Goal: Check status: Check status

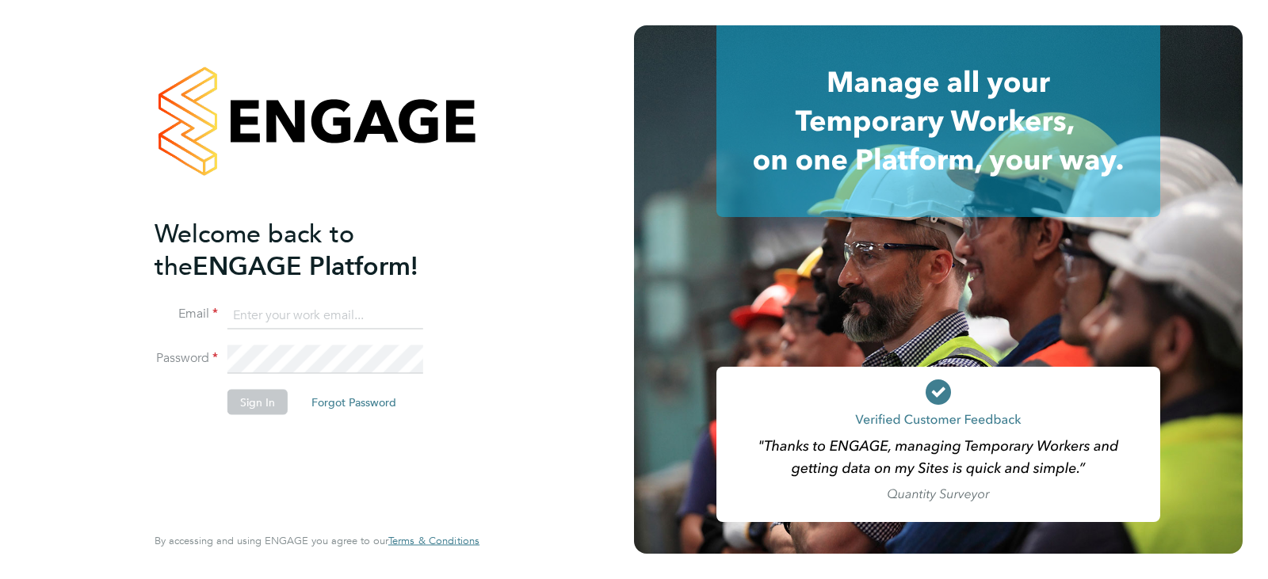
type input "[EMAIL_ADDRESS][DOMAIN_NAME]"
click at [212, 410] on li "Sign In Forgot Password" at bounding box center [308, 409] width 309 height 41
click at [242, 389] on button "Sign In" at bounding box center [257, 401] width 60 height 25
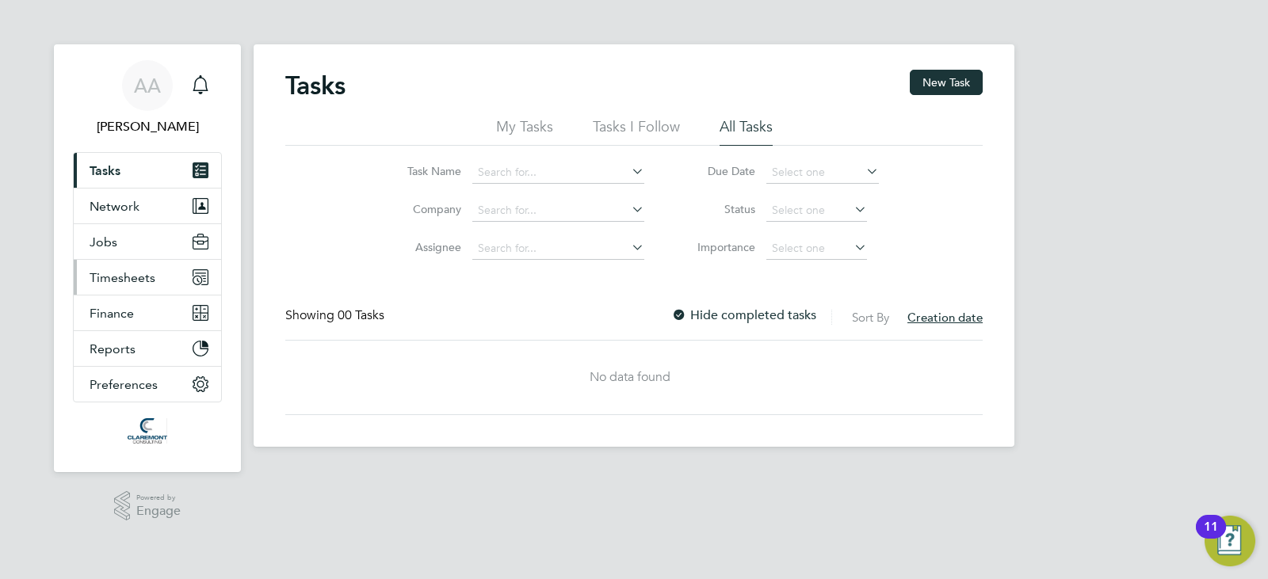
click at [151, 271] on span "Timesheets" at bounding box center [123, 277] width 66 height 15
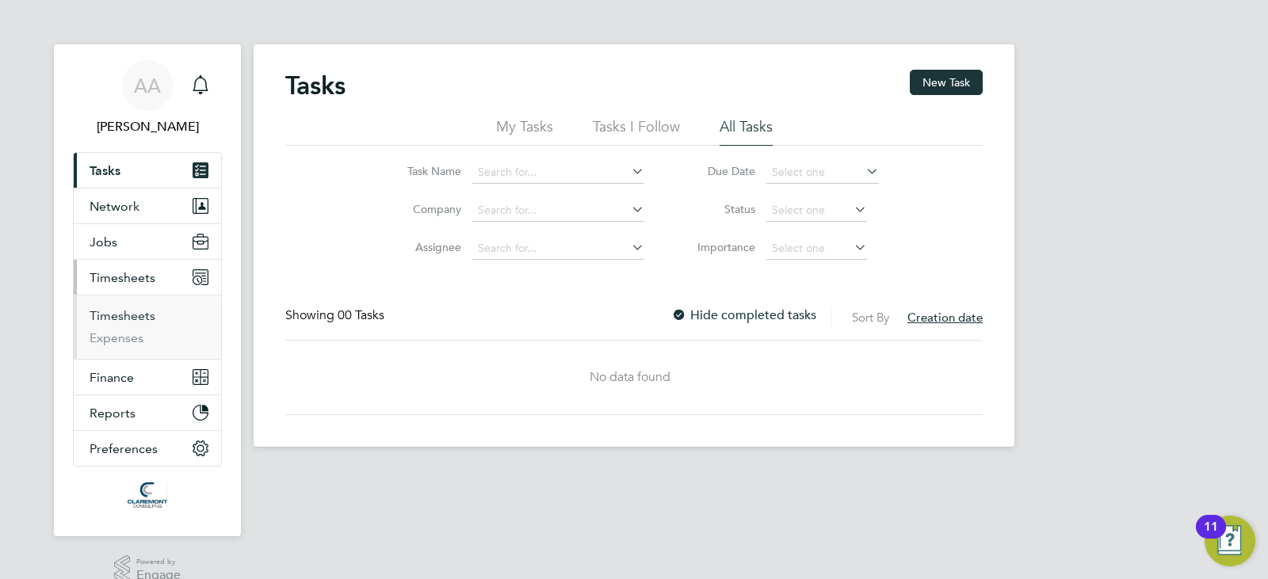
click at [132, 322] on link "Timesheets" at bounding box center [123, 315] width 66 height 15
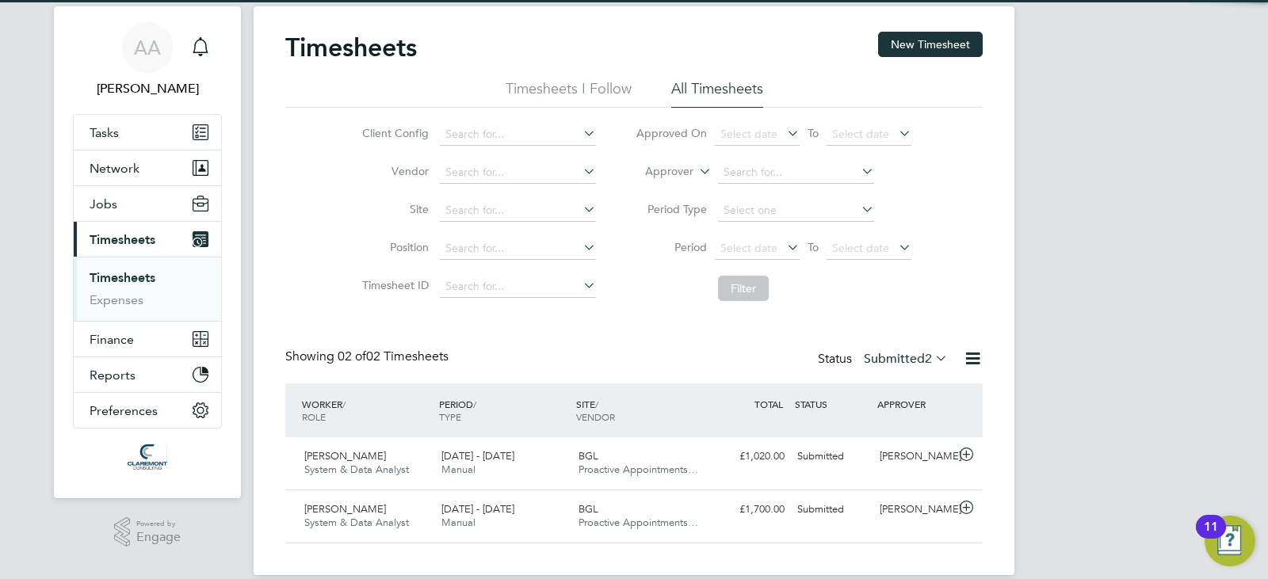
scroll to position [59, 0]
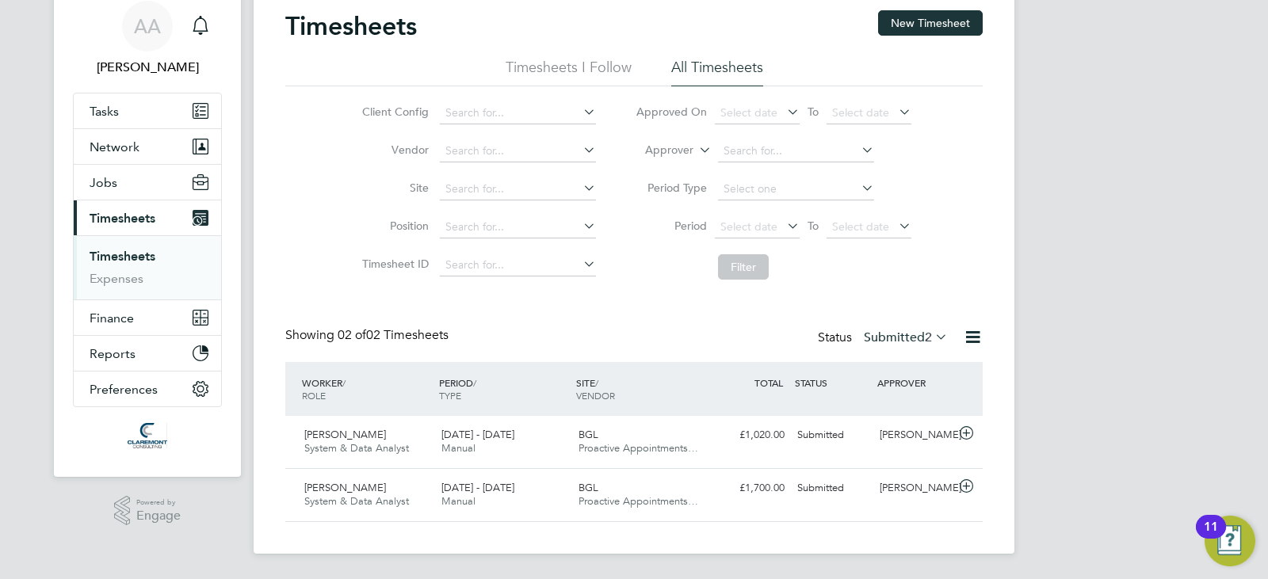
click at [910, 328] on div "Status Submitted 2" at bounding box center [884, 338] width 133 height 22
click at [917, 335] on label "Submitted 2" at bounding box center [906, 338] width 84 height 16
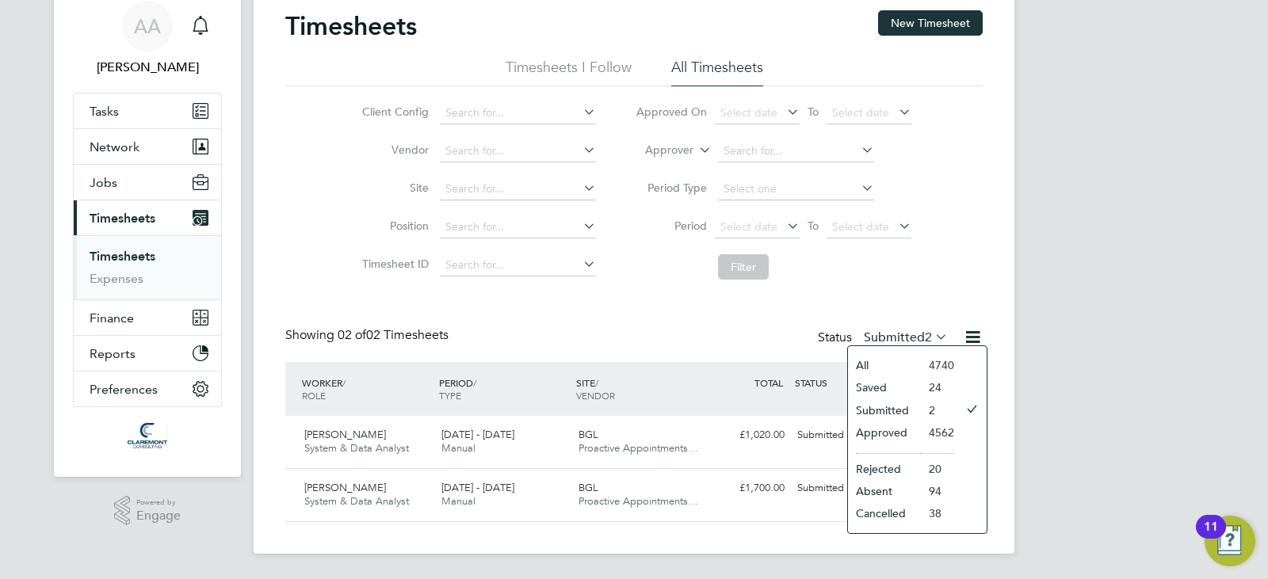
click at [894, 433] on li "Approved" at bounding box center [884, 432] width 73 height 22
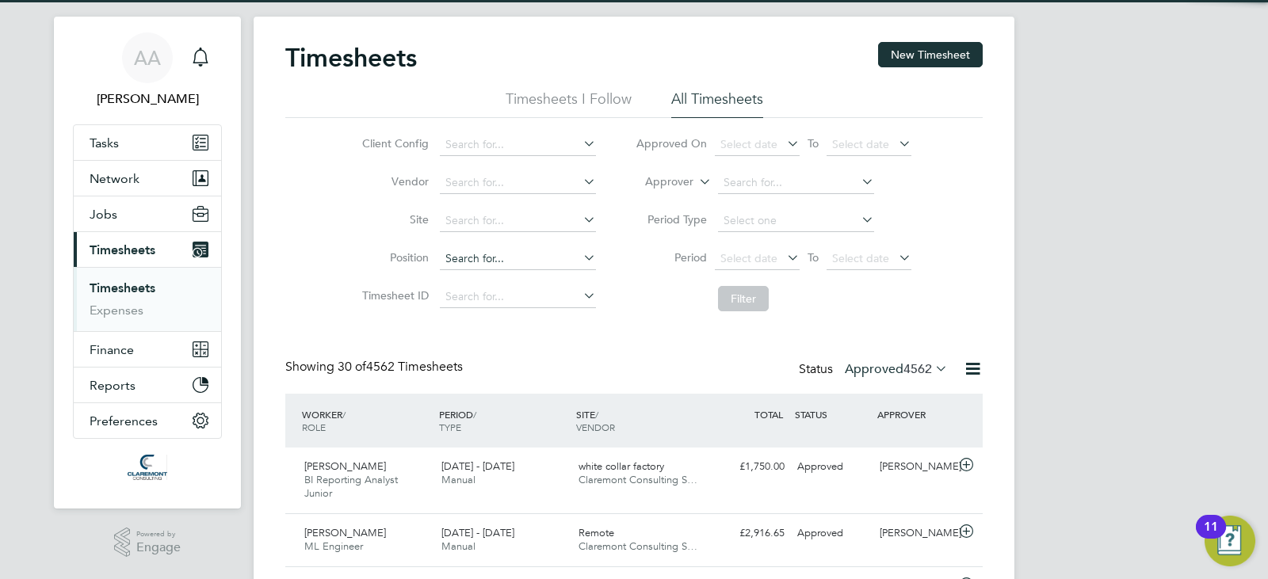
scroll to position [0, 0]
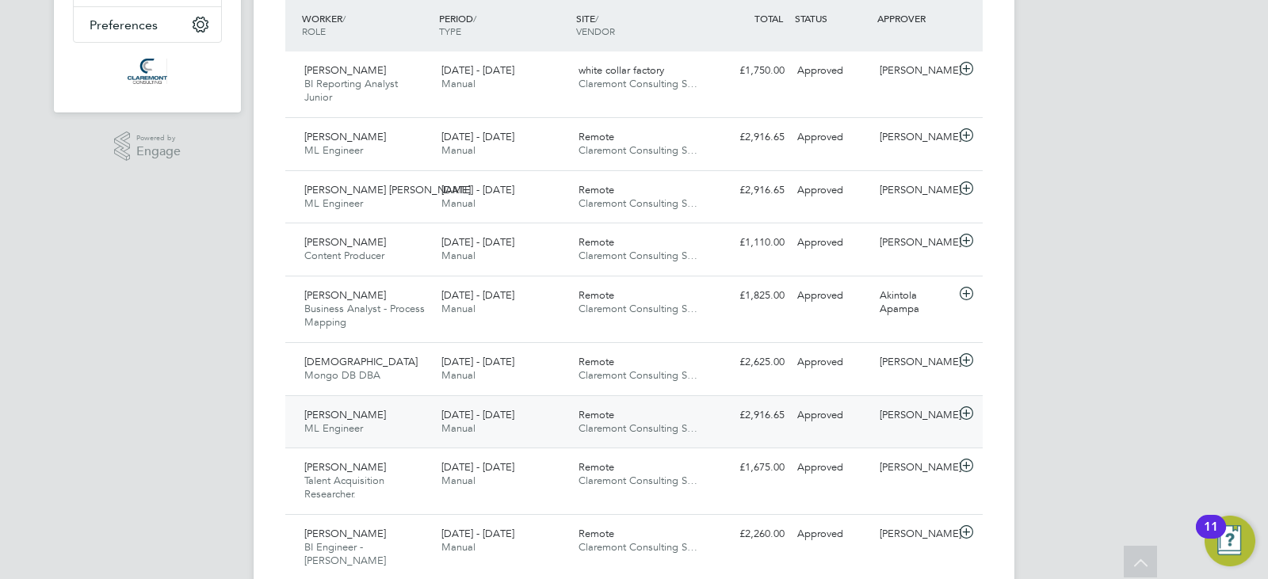
click at [467, 407] on div "22 - 28 Sep 2025 Manual" at bounding box center [503, 422] width 137 height 40
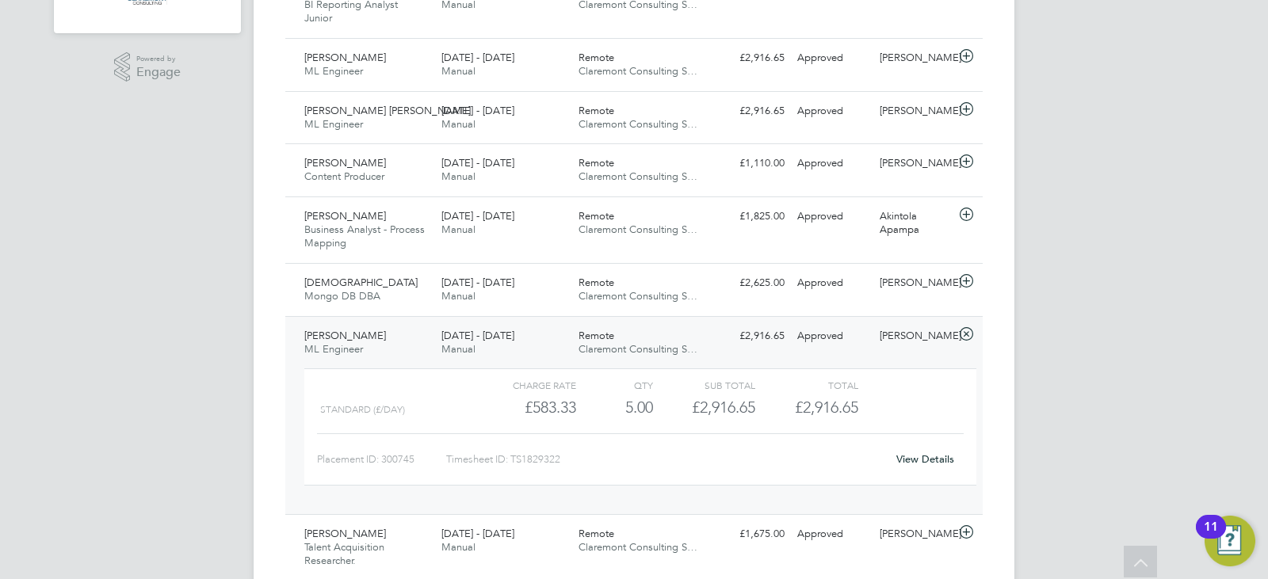
click at [547, 460] on div "Timesheet ID: TS1829322" at bounding box center [666, 459] width 440 height 25
copy div "TS1829322 View Details Greg Kersey Talent Acquisition Researcher. 22 - 28 Sep 2…"
click at [654, 358] on div "Remote Claremont Consulting S…" at bounding box center [640, 343] width 137 height 40
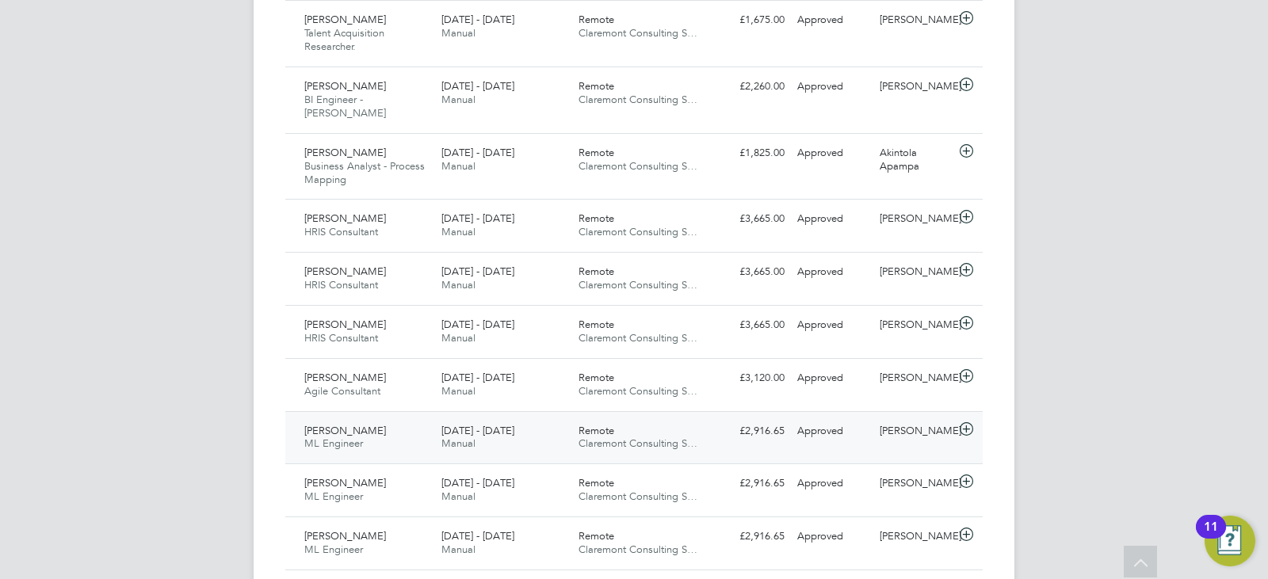
click at [417, 433] on div "Sparsh Rawal ML Engineer 22 - 28 Sep 2025" at bounding box center [366, 438] width 137 height 40
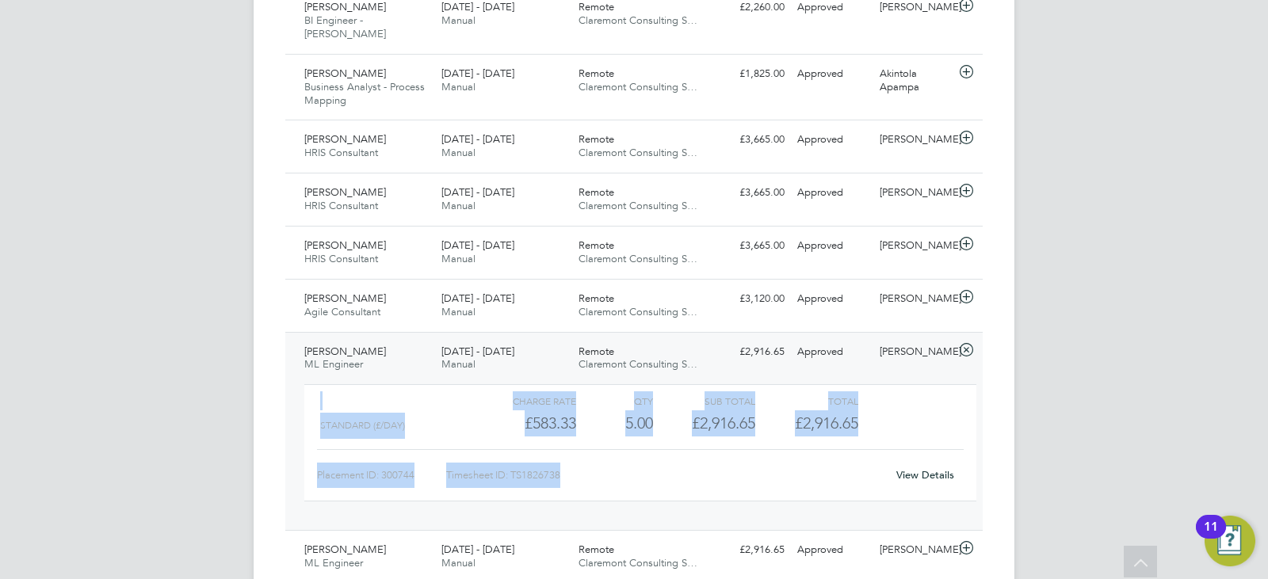
click at [698, 425] on div "Charge rate QTY Sub Total Total Standard (£/day) £583.33 5 5.00 5 £2,916.65 £2,…" at bounding box center [640, 442] width 672 height 117
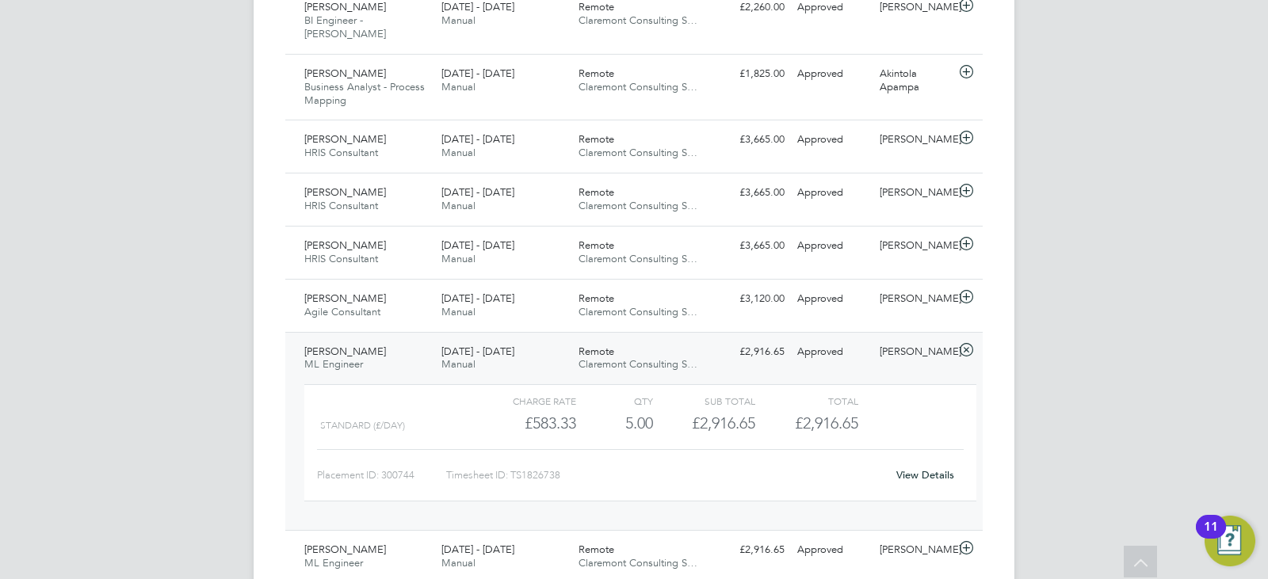
click at [547, 465] on div "Timesheet ID: TS1826738" at bounding box center [666, 475] width 440 height 25
copy div "TS1826738 View Details Sparsh Rawal ML Engineer 15 - 21 Sep 2025 15 - 21 Sep 20…"
click at [656, 357] on span "Claremont Consulting S…" at bounding box center [637, 363] width 119 height 13
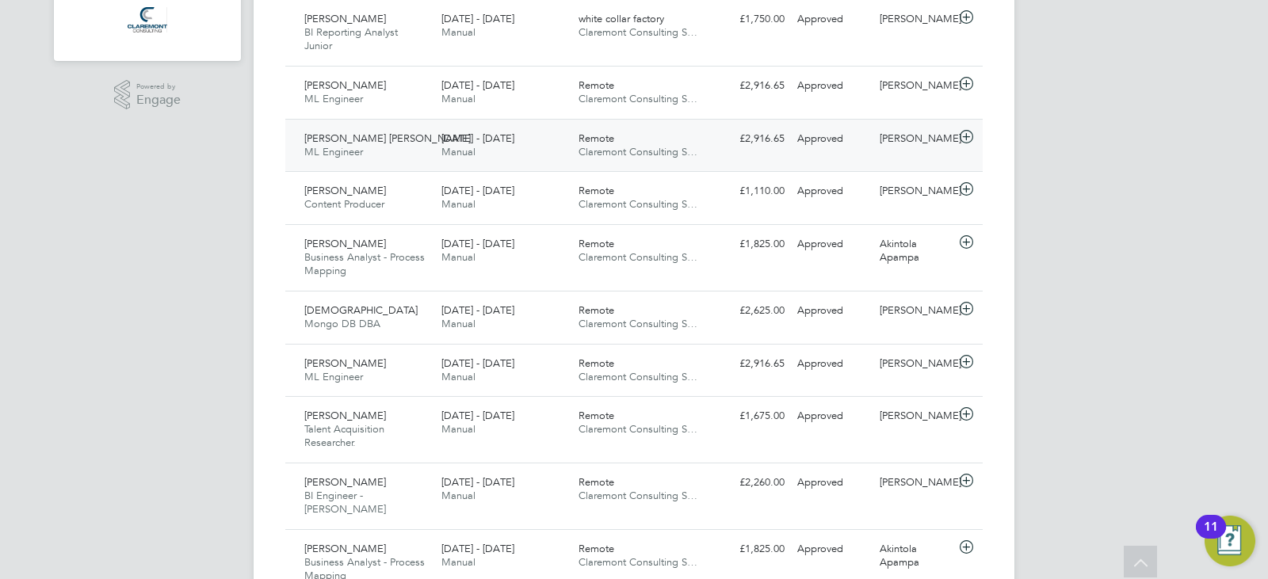
click at [404, 155] on div "Rajesh Babu Udayakumar ML Engineer 22 - 28 Sep 2025" at bounding box center [366, 146] width 137 height 40
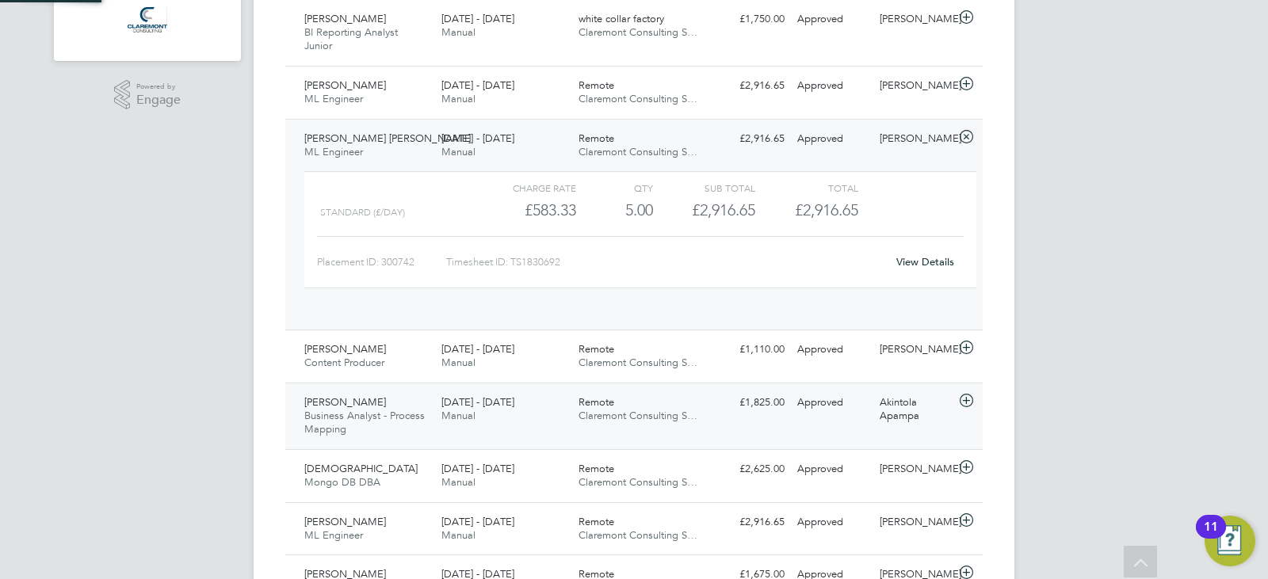
scroll to position [27, 154]
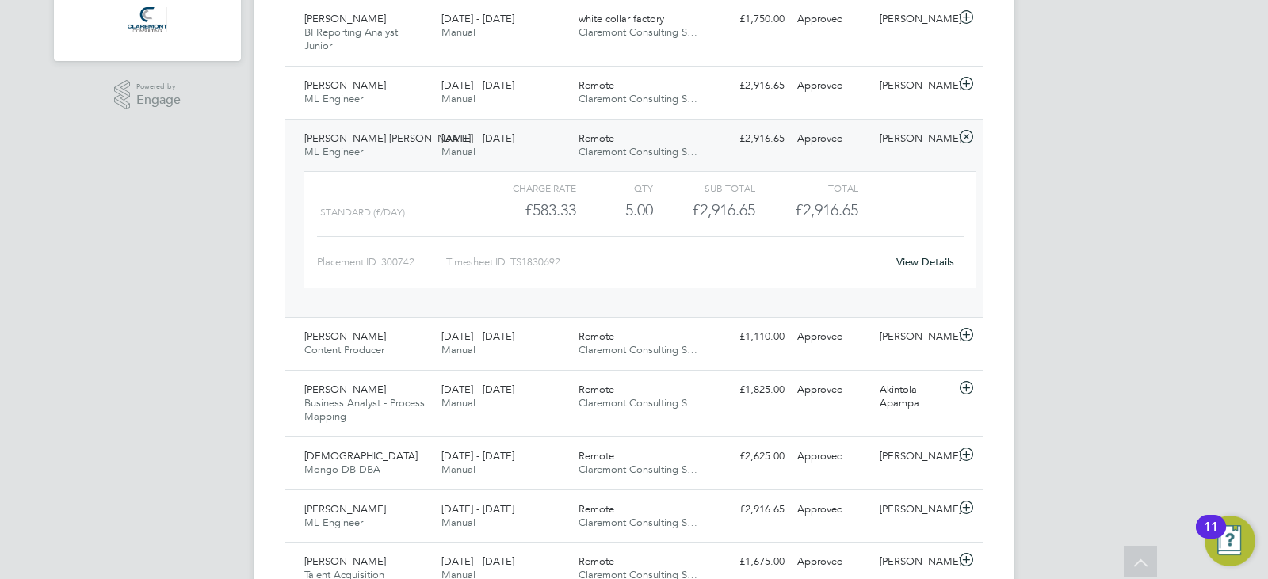
click at [554, 265] on div "Timesheet ID: TS1830692" at bounding box center [666, 262] width 440 height 25
copy div "TS1830692 View Details Sam Dunn Content Producer 22 - 28 Sep 2025 22 - 28 Sep 2…"
click at [536, 154] on div "22 - 28 Sep 2025 Manual" at bounding box center [503, 146] width 137 height 40
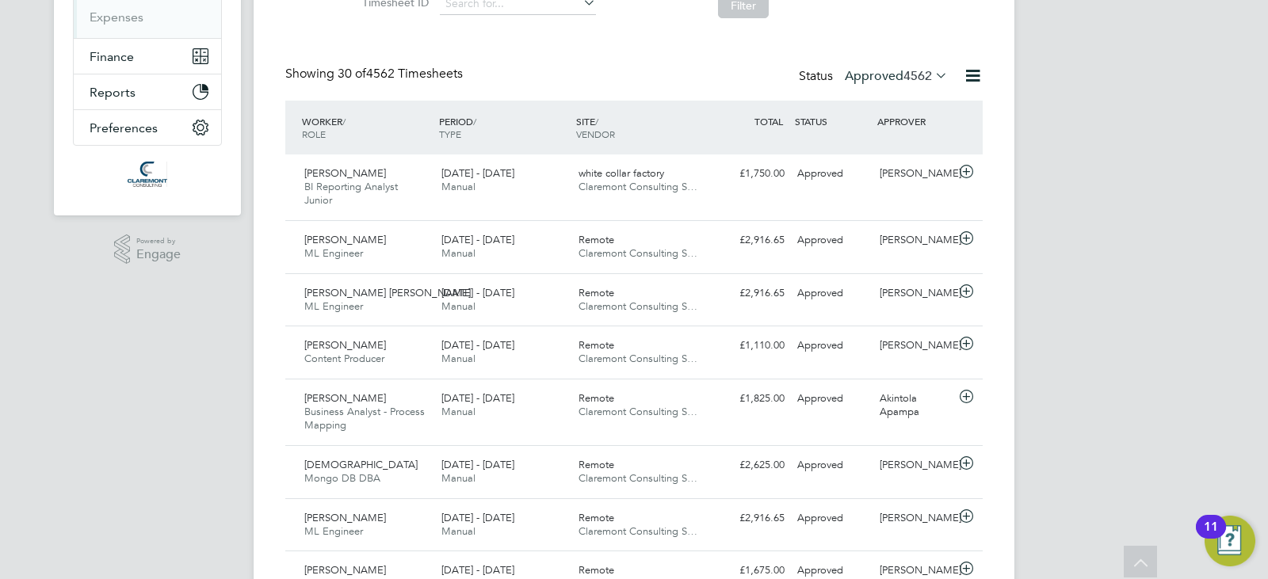
scroll to position [317, 0]
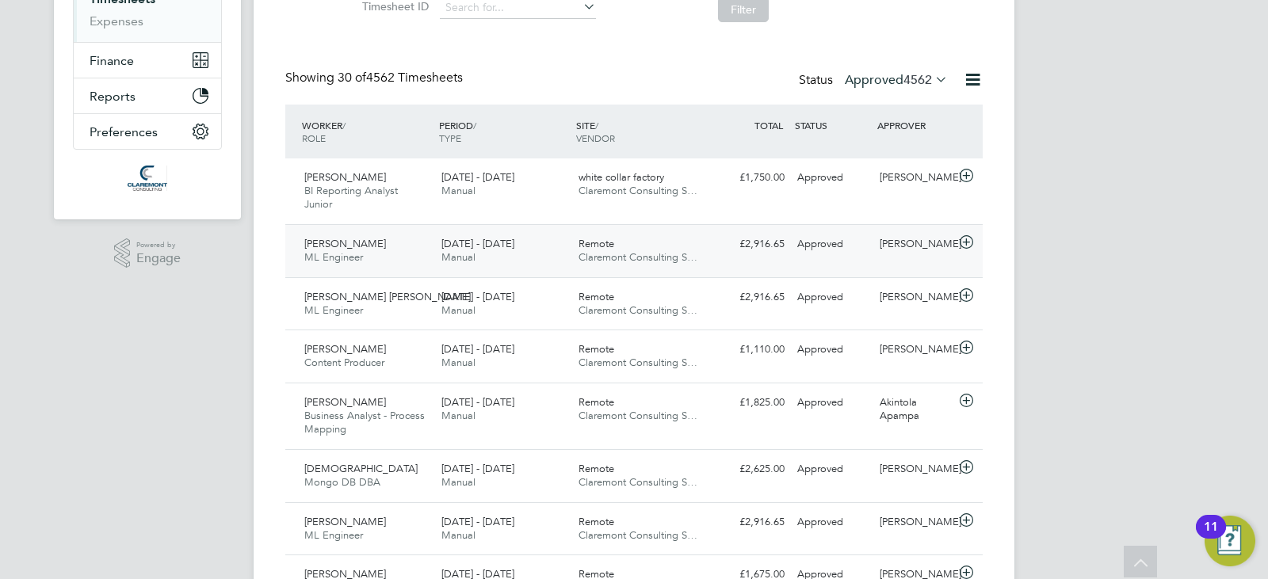
click at [514, 241] on span "29 Sep - 5 Oct 2025" at bounding box center [477, 243] width 73 height 13
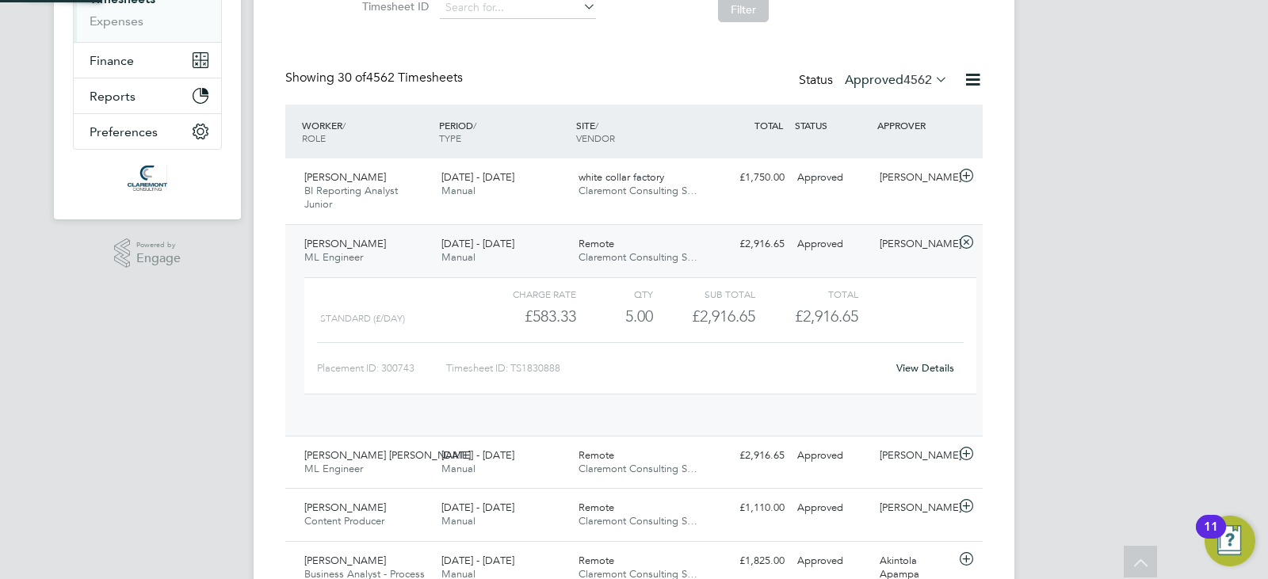
scroll to position [27, 154]
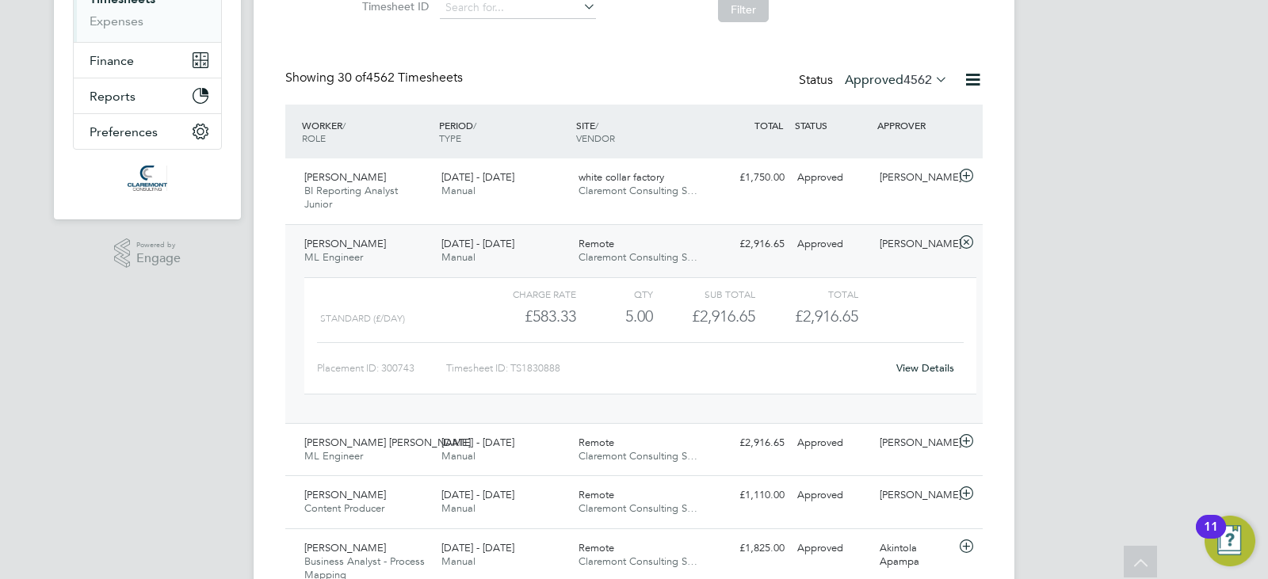
click at [551, 369] on div "Timesheet ID: TS1830888" at bounding box center [666, 368] width 440 height 25
copy div "TS1830888 View Details Rajesh Babu Udayakumar ML Engineer 22 - 28 Sep 2025 22 -…"
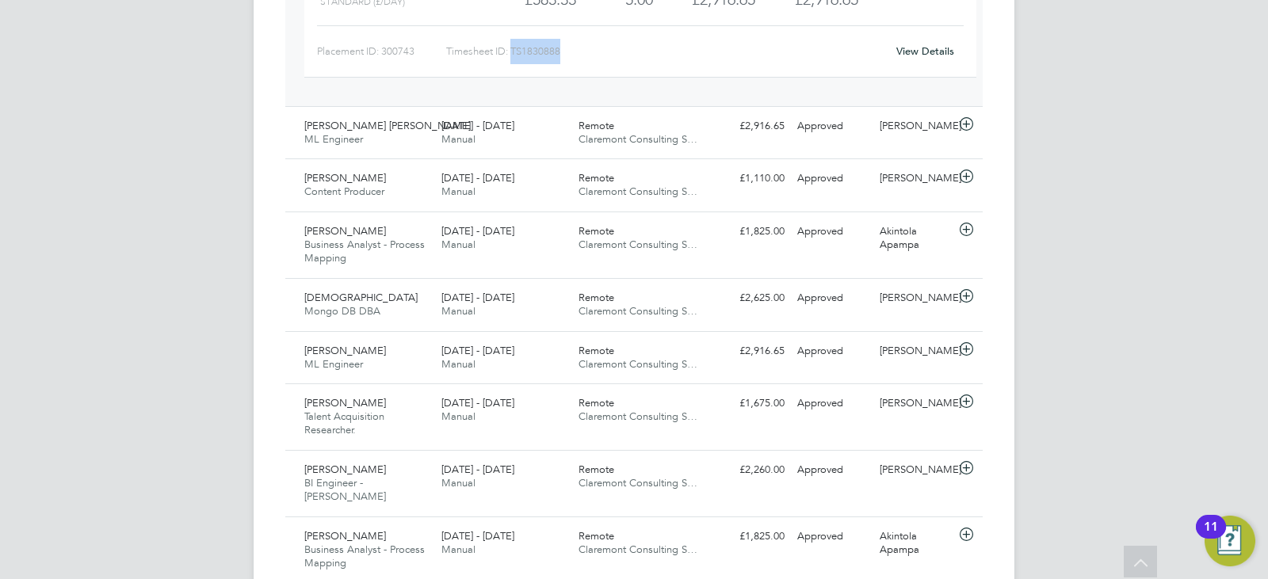
scroll to position [238, 0]
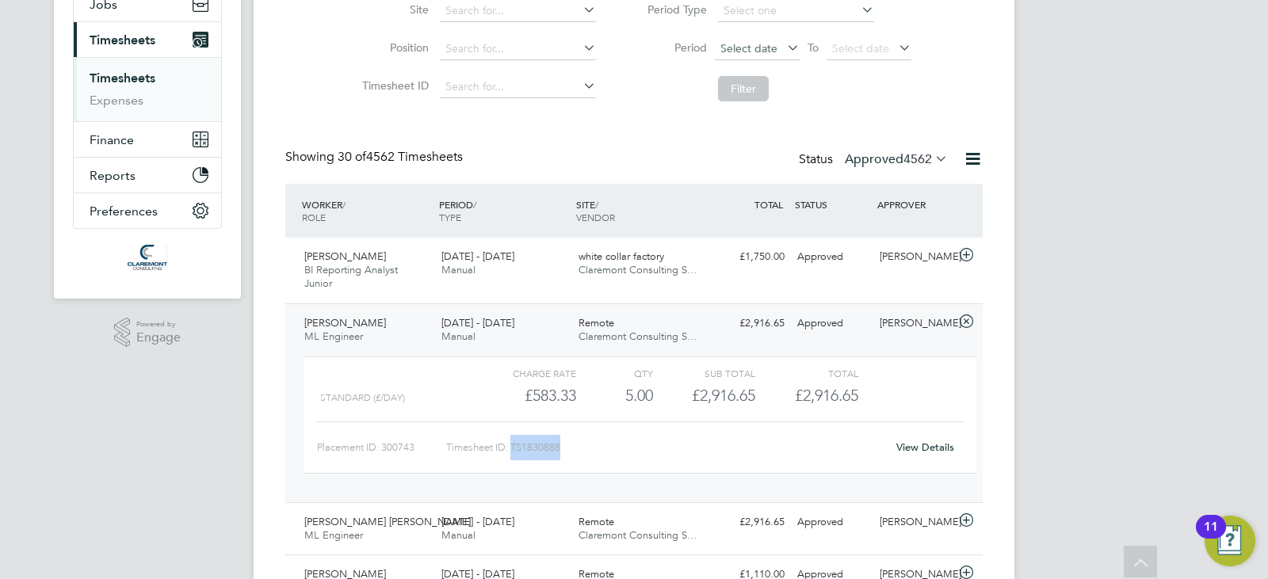
click at [750, 57] on span "Select date" at bounding box center [757, 49] width 85 height 21
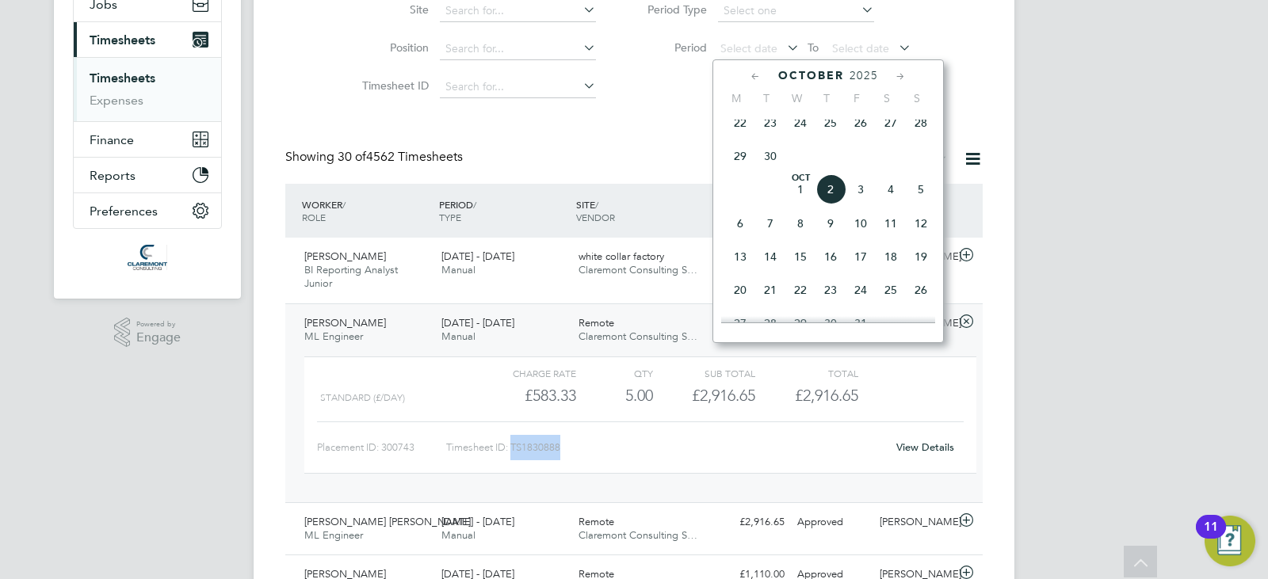
click at [742, 168] on span "29" at bounding box center [740, 156] width 30 height 30
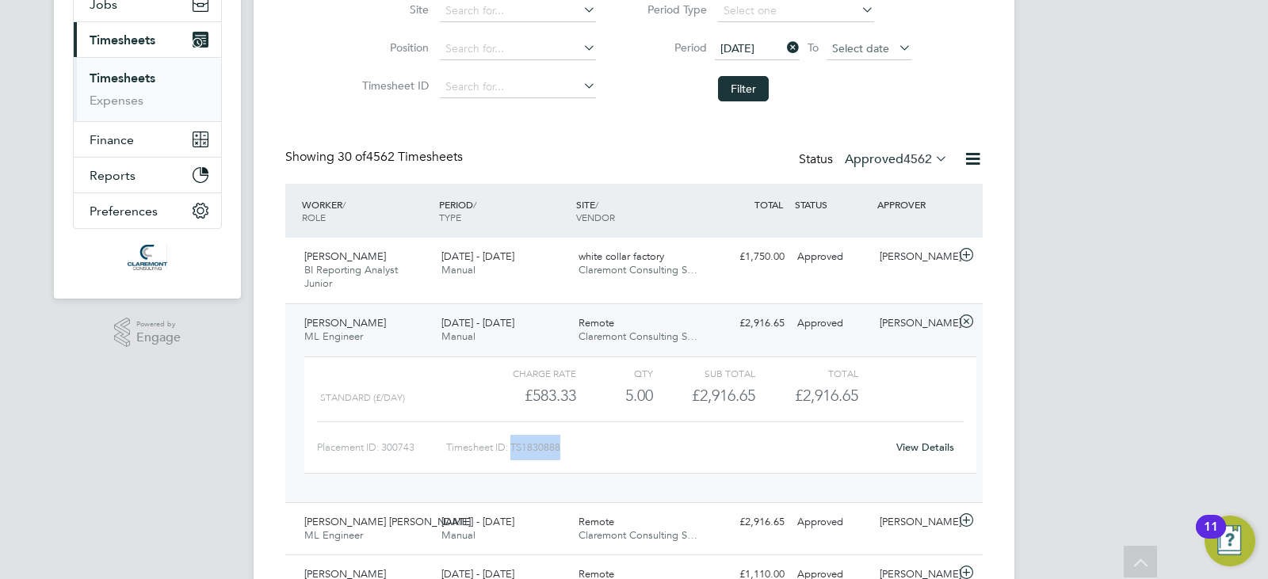
click at [855, 44] on span "Select date" at bounding box center [860, 48] width 57 height 14
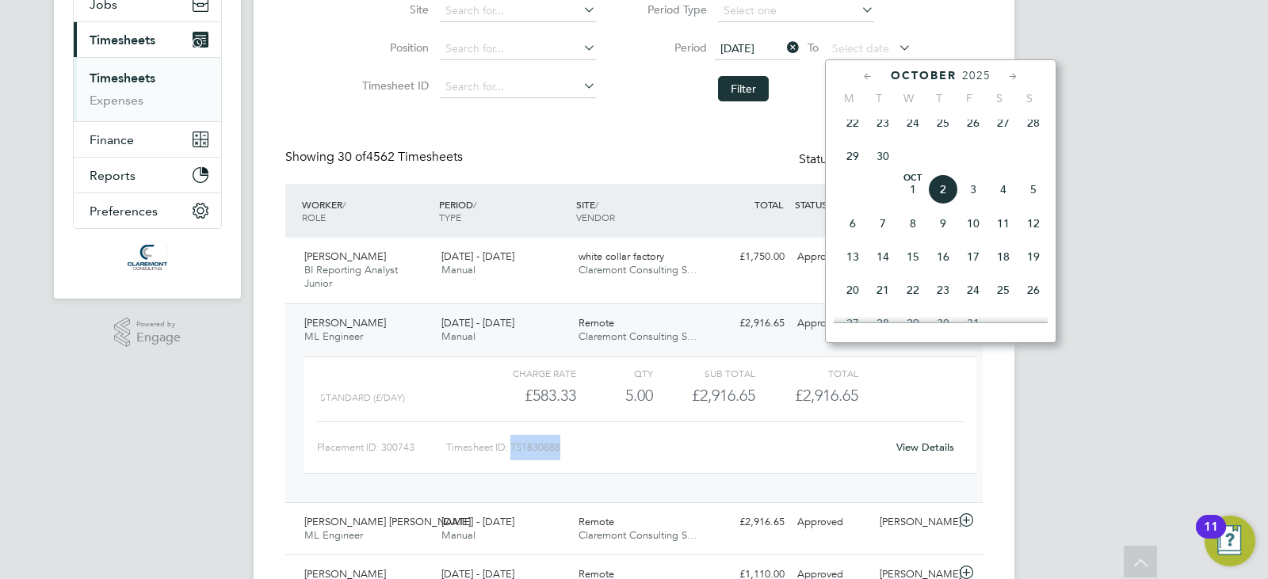
click at [1035, 204] on span "5" at bounding box center [1033, 189] width 30 height 30
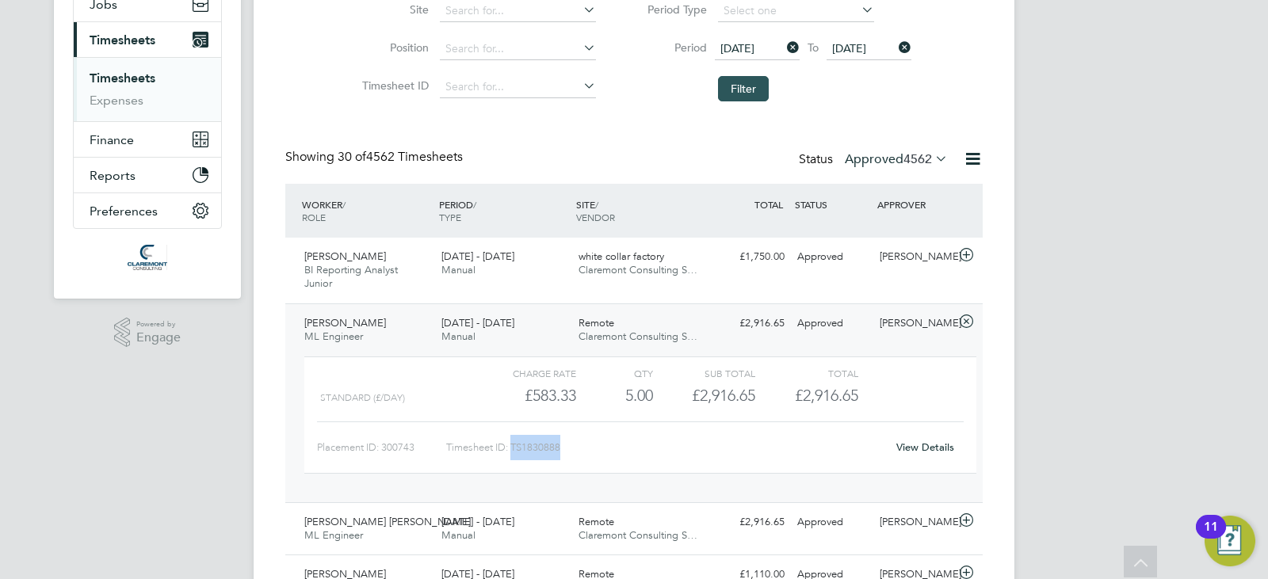
click at [761, 83] on button "Filter" at bounding box center [743, 88] width 51 height 25
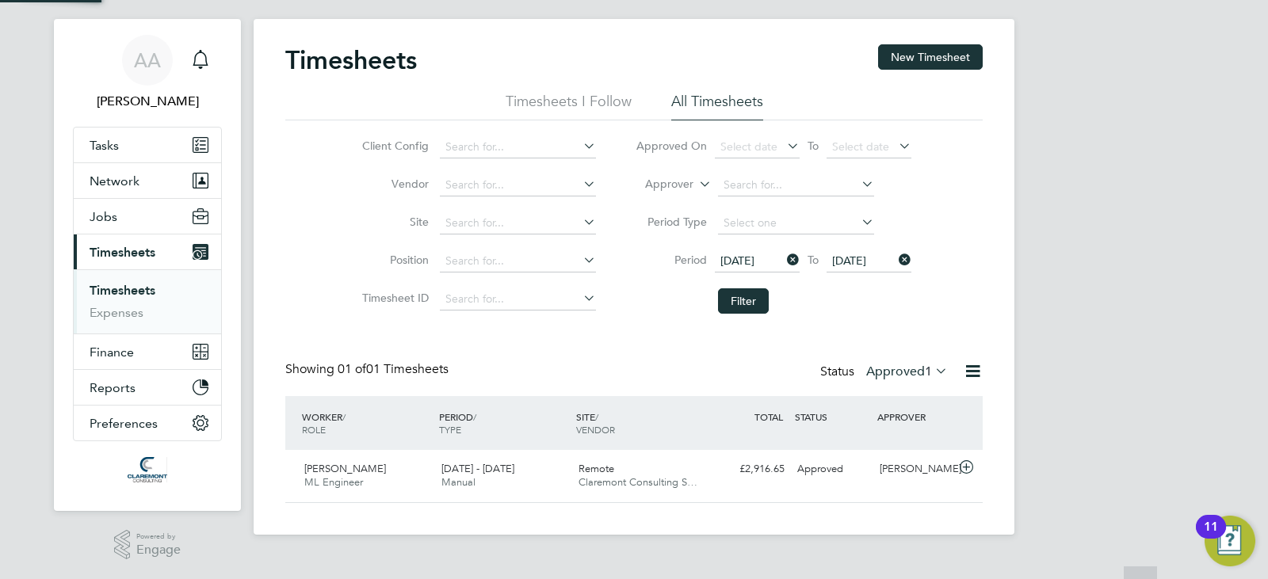
scroll to position [40, 138]
click at [645, 474] on div "Remote Claremont Consulting S…" at bounding box center [640, 476] width 137 height 40
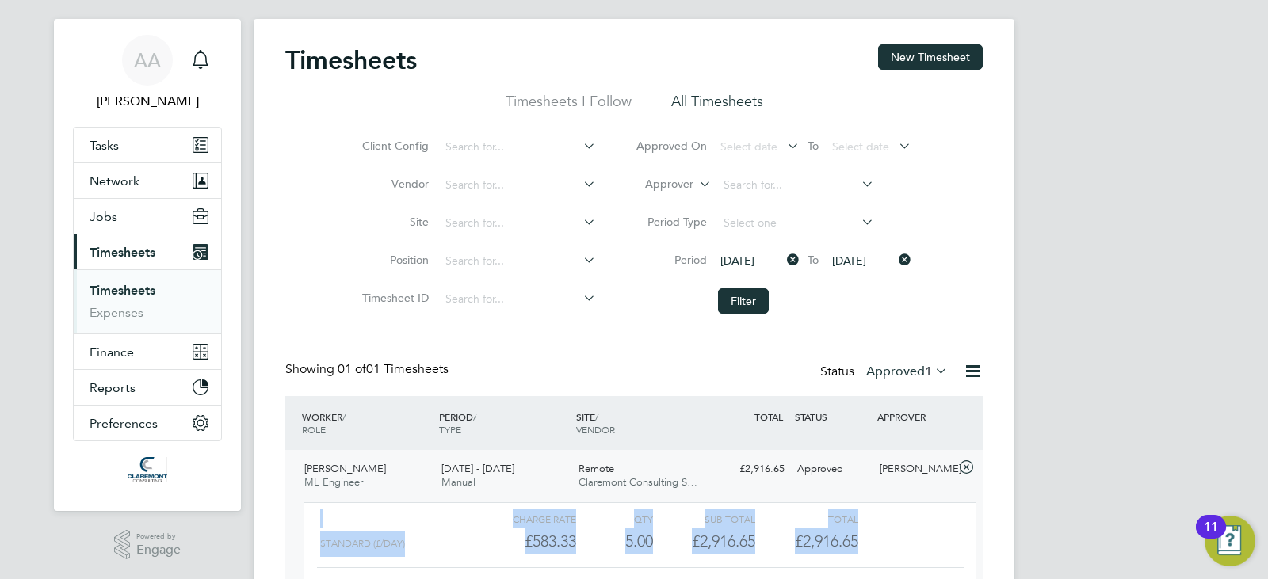
scroll to position [27, 154]
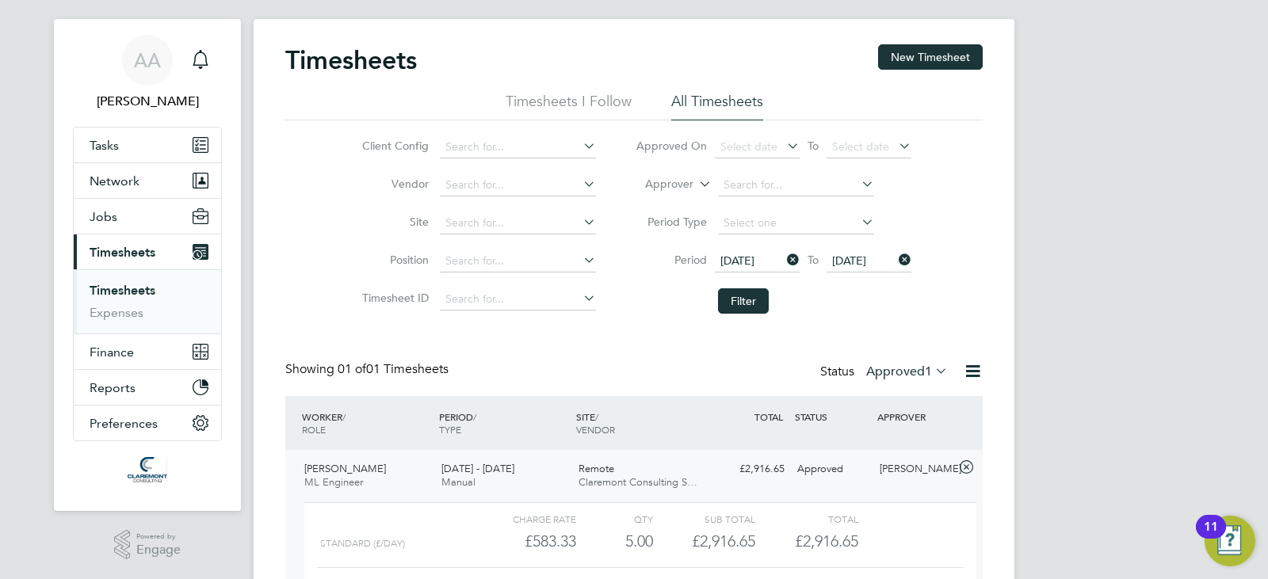
click at [690, 391] on div "Showing 01 of 01 Timesheets Status Approved 1" at bounding box center [633, 378] width 697 height 35
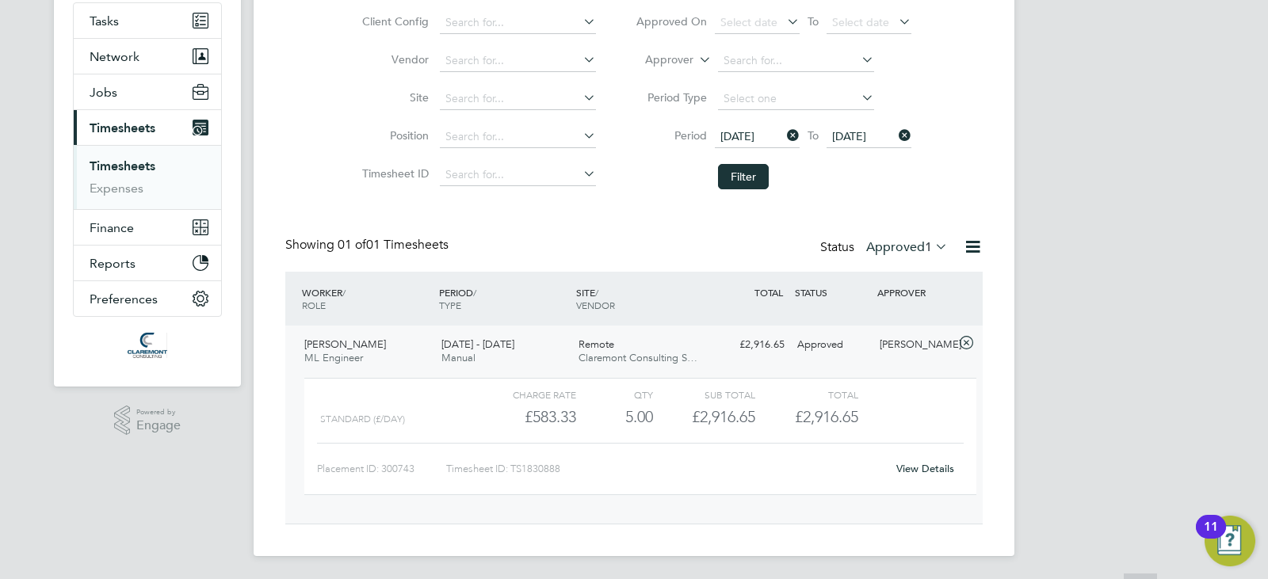
scroll to position [152, 0]
